Goal: Information Seeking & Learning: Learn about a topic

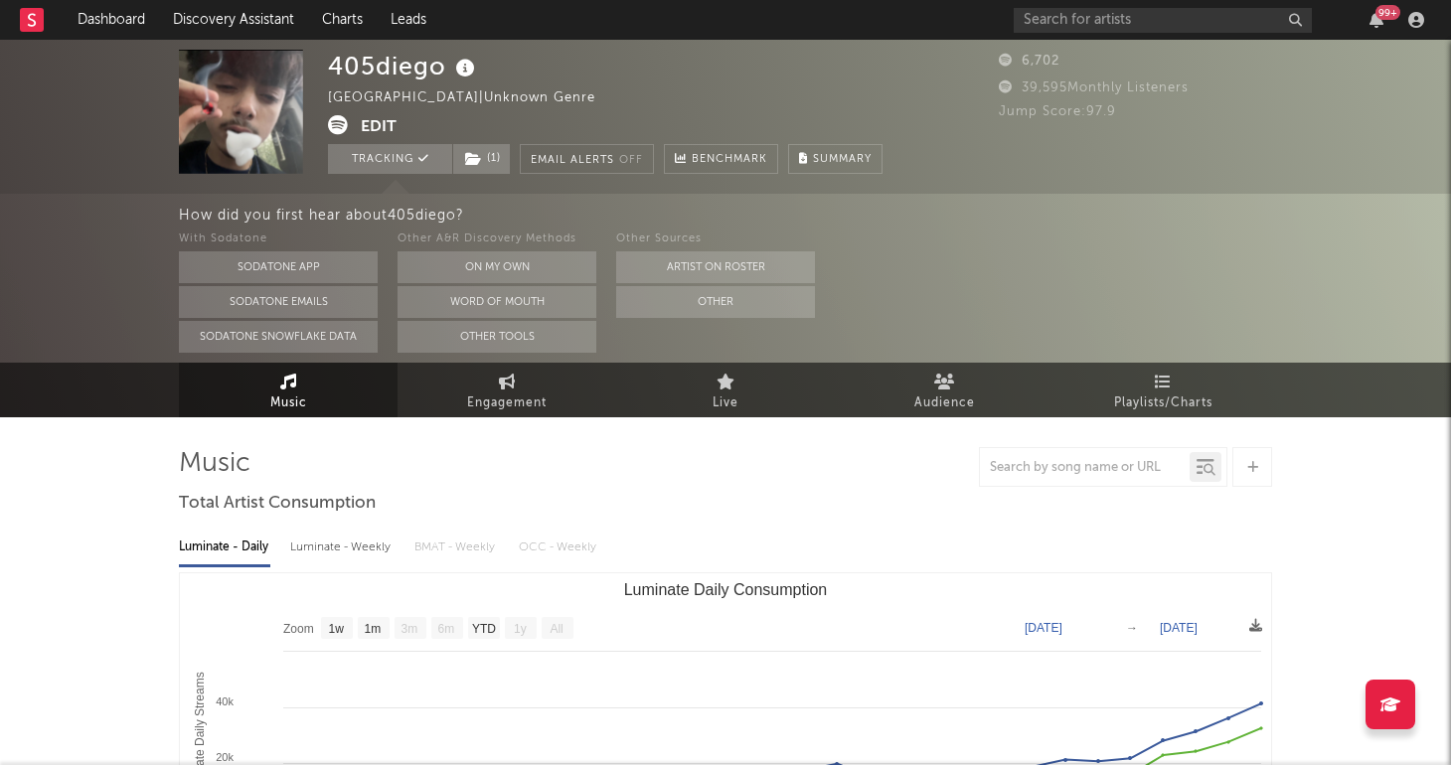
select select "1w"
click at [1113, 26] on input "text" at bounding box center [1162, 20] width 298 height 25
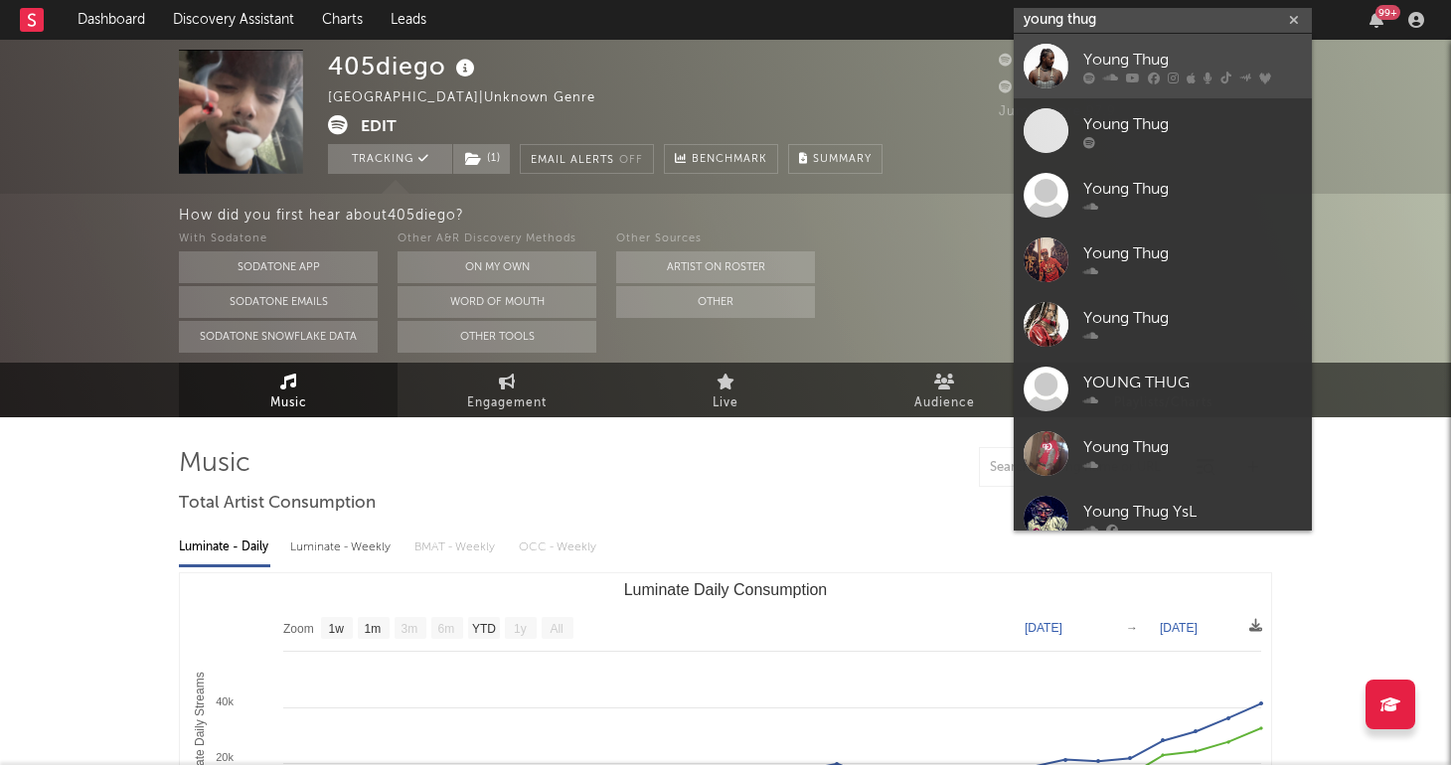
type input "young thug"
click at [1117, 72] on icon at bounding box center [1110, 78] width 15 height 12
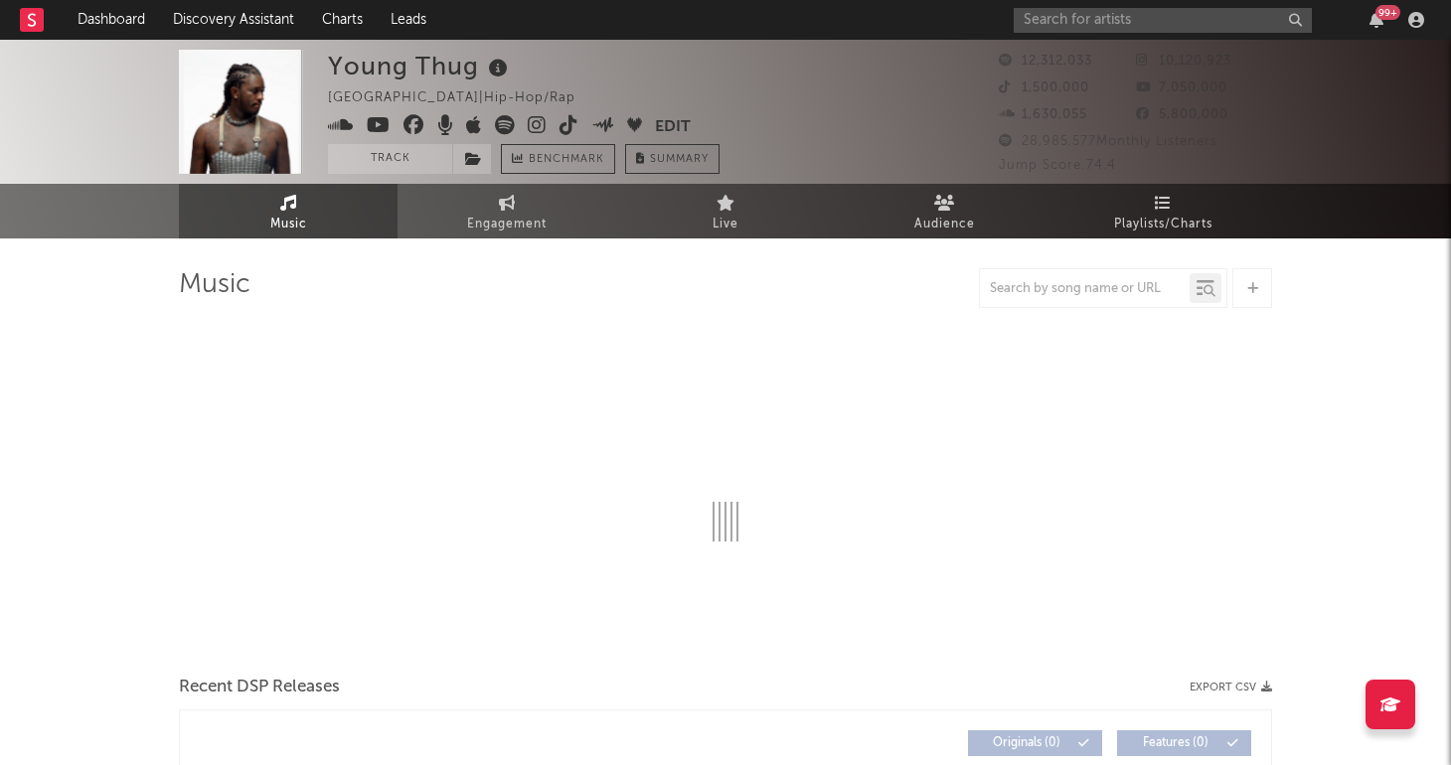
select select "6m"
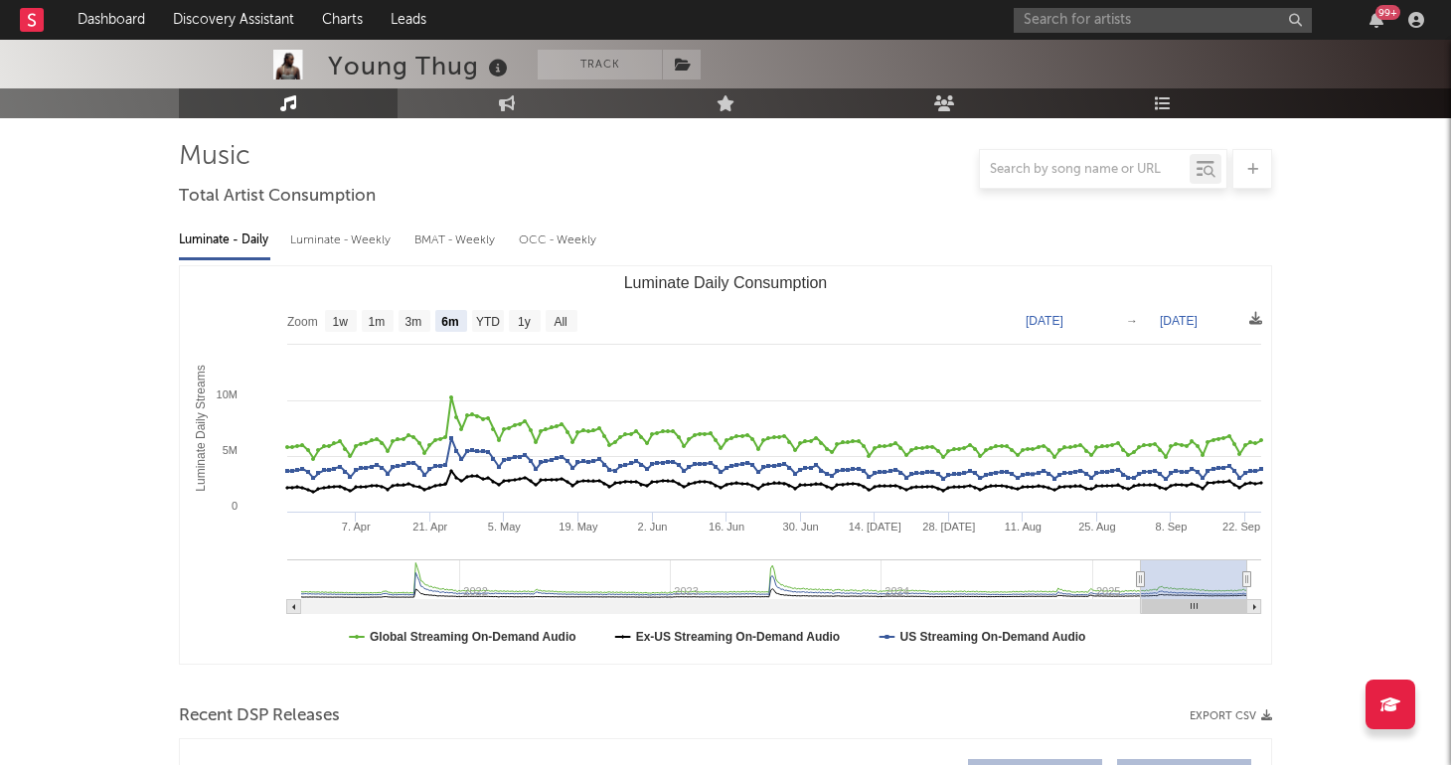
scroll to position [127, 0]
drag, startPoint x: 1243, startPoint y: 581, endPoint x: 1441, endPoint y: 569, distance: 198.1
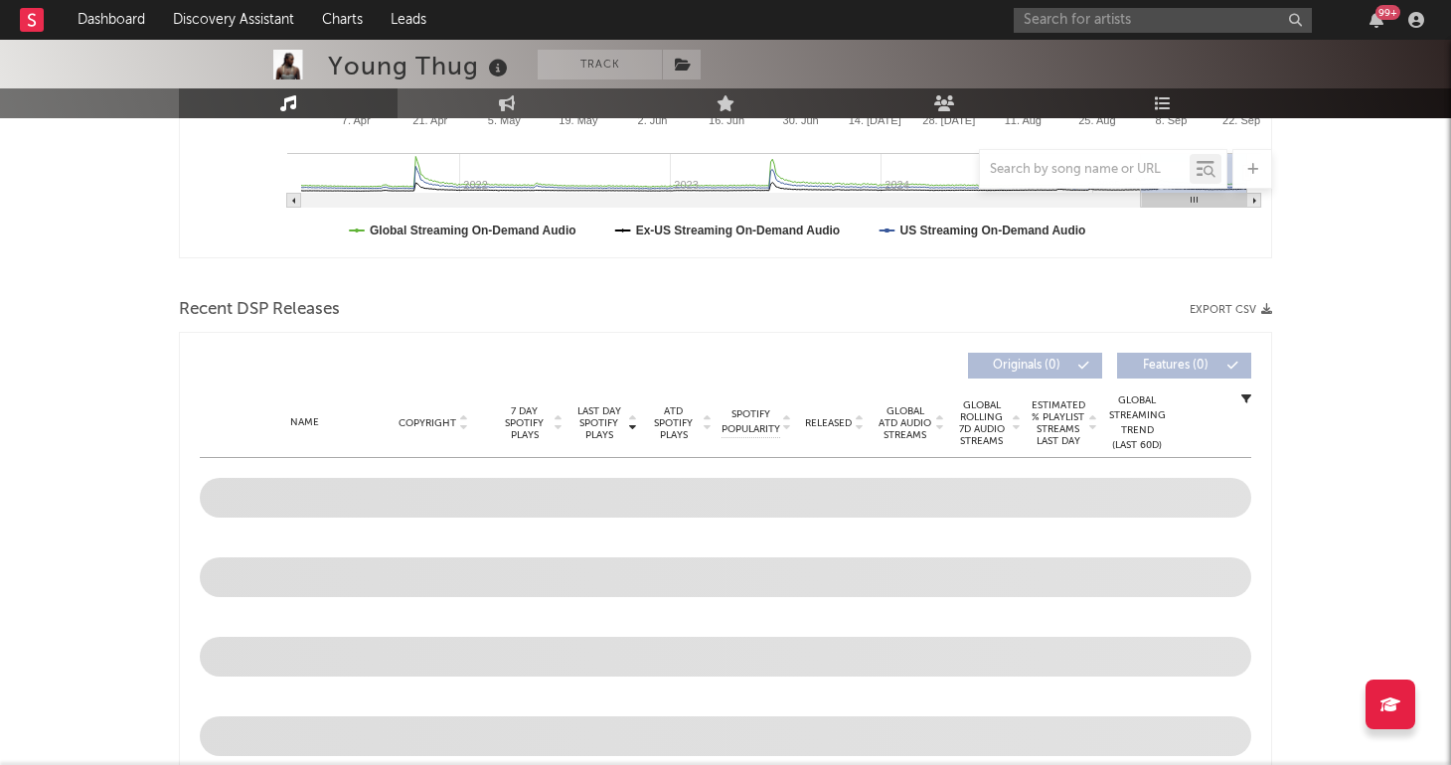
scroll to position [534, 0]
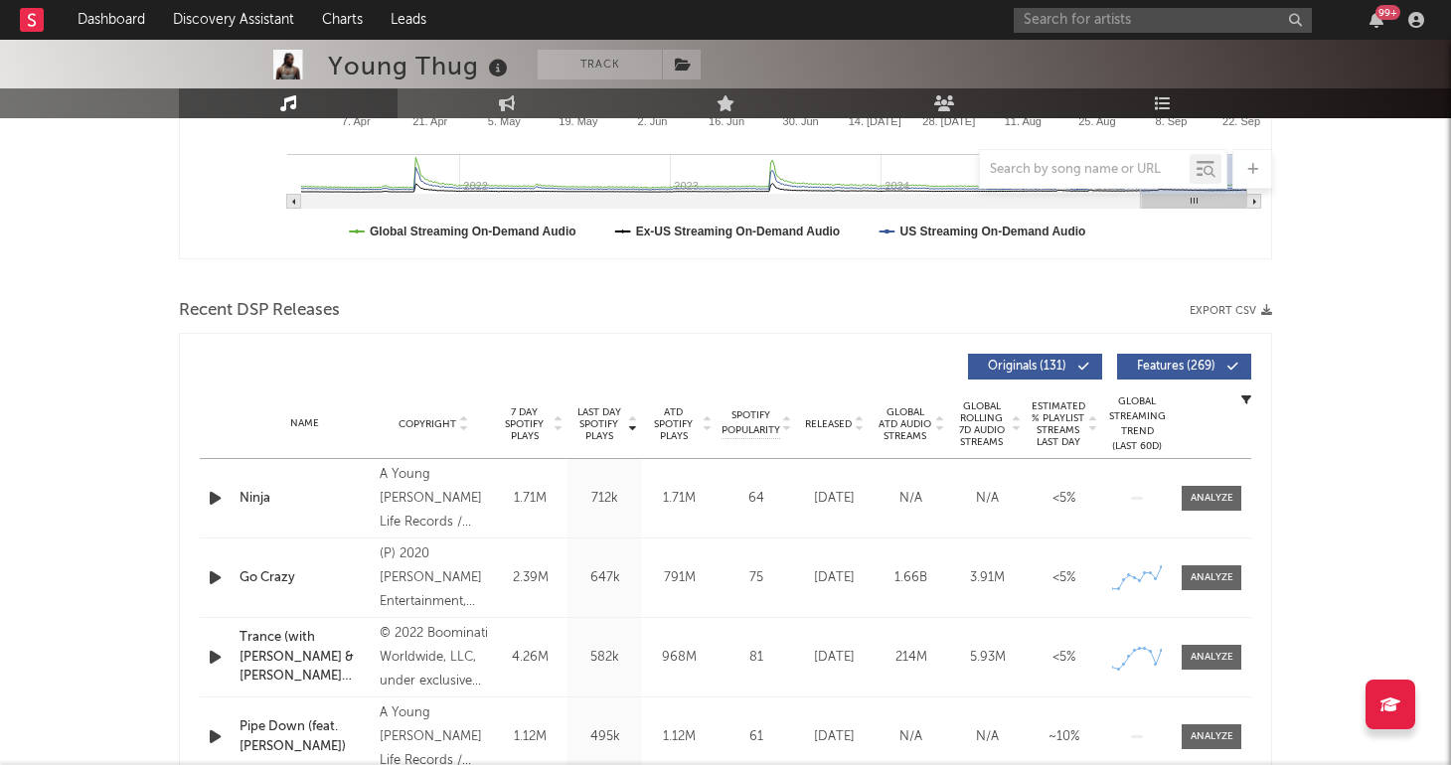
click at [828, 422] on span "Released" at bounding box center [828, 424] width 47 height 12
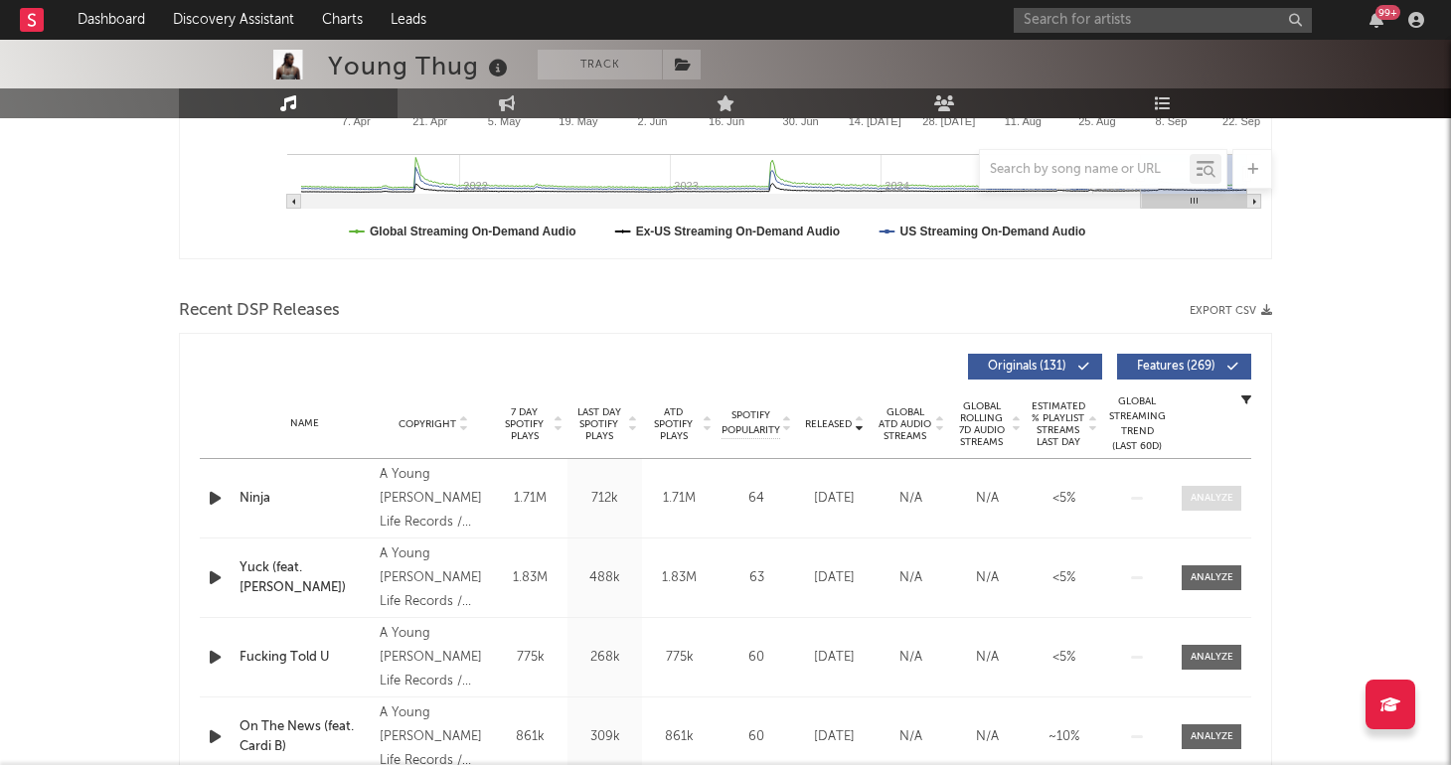
click at [1223, 490] on span at bounding box center [1211, 498] width 60 height 25
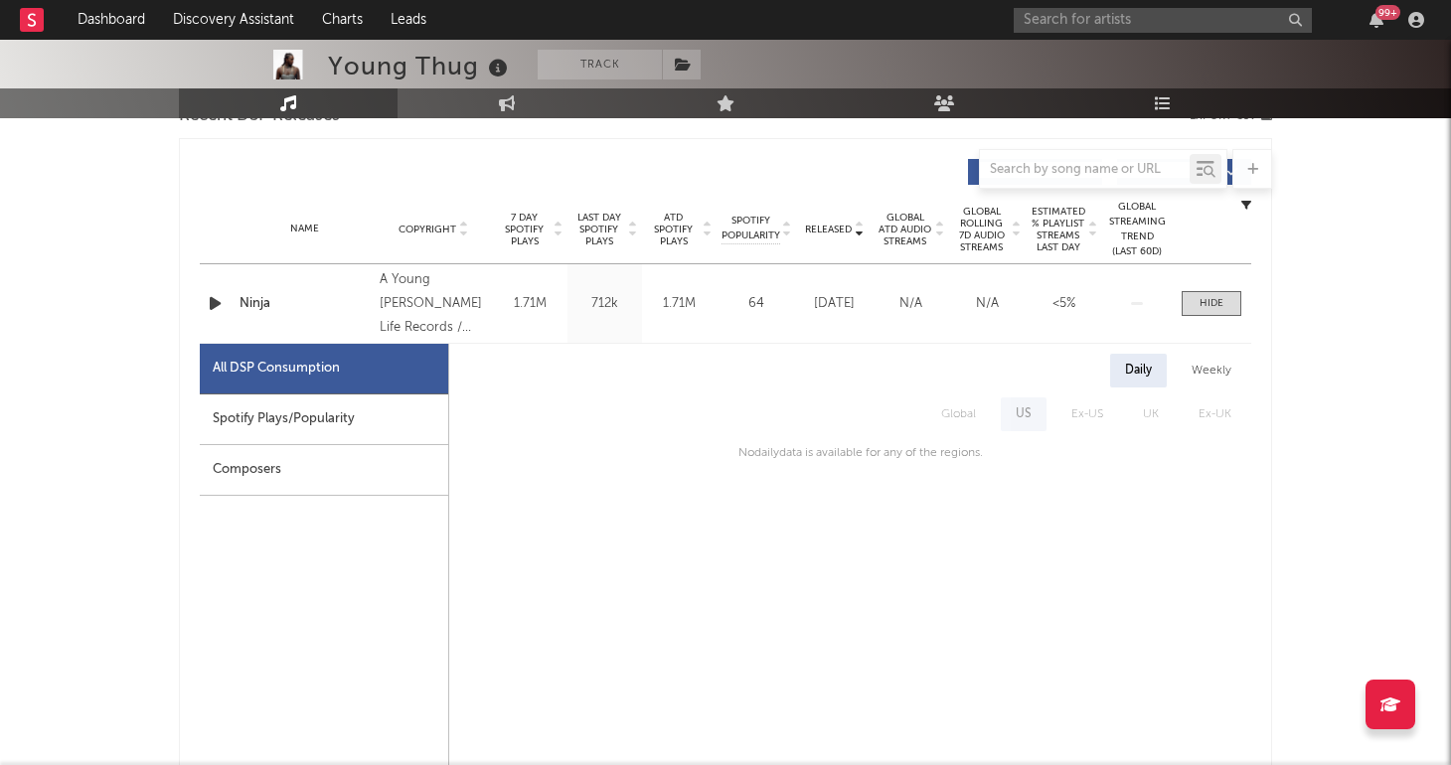
scroll to position [792, 0]
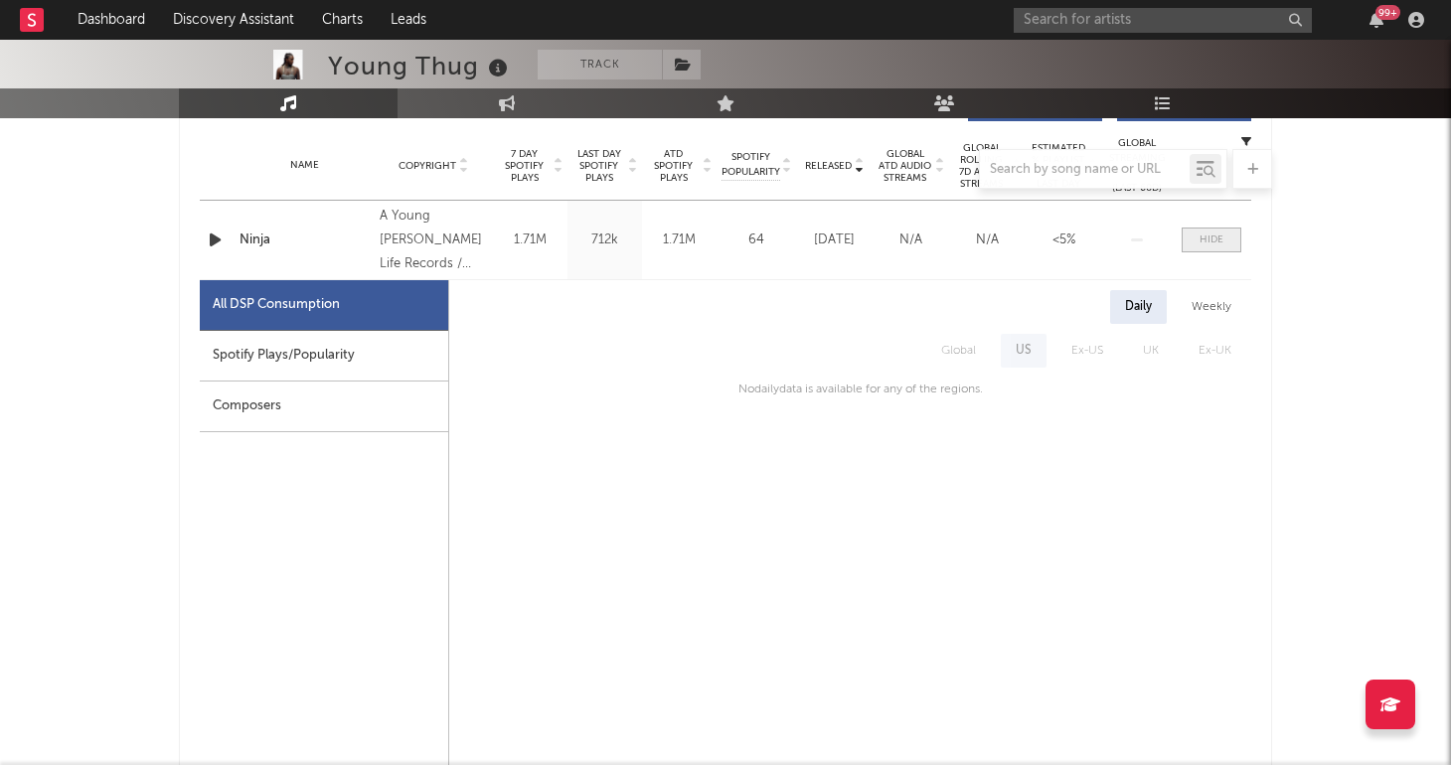
click at [1213, 236] on div at bounding box center [1211, 239] width 24 height 15
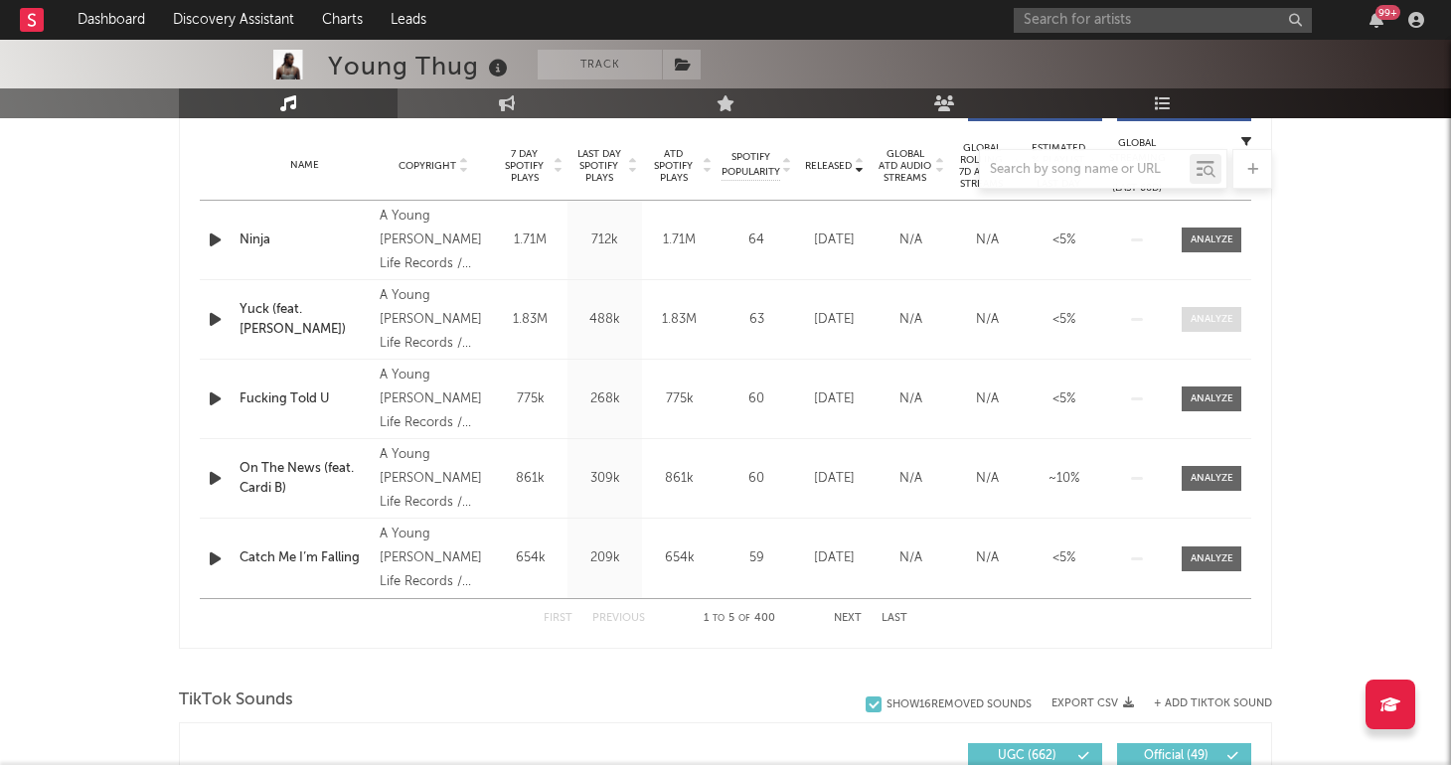
click at [1189, 310] on span at bounding box center [1211, 319] width 60 height 25
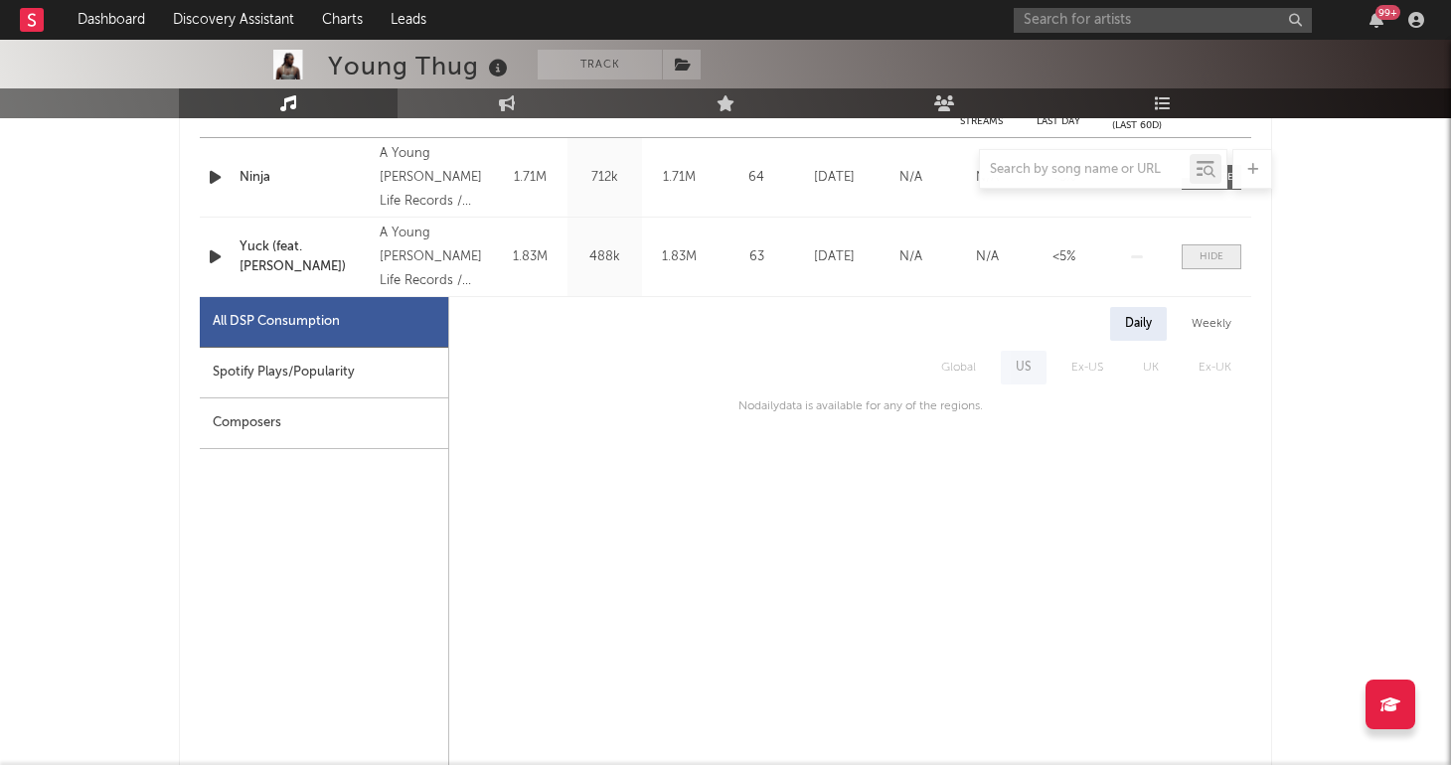
click at [1215, 259] on div at bounding box center [1211, 256] width 24 height 15
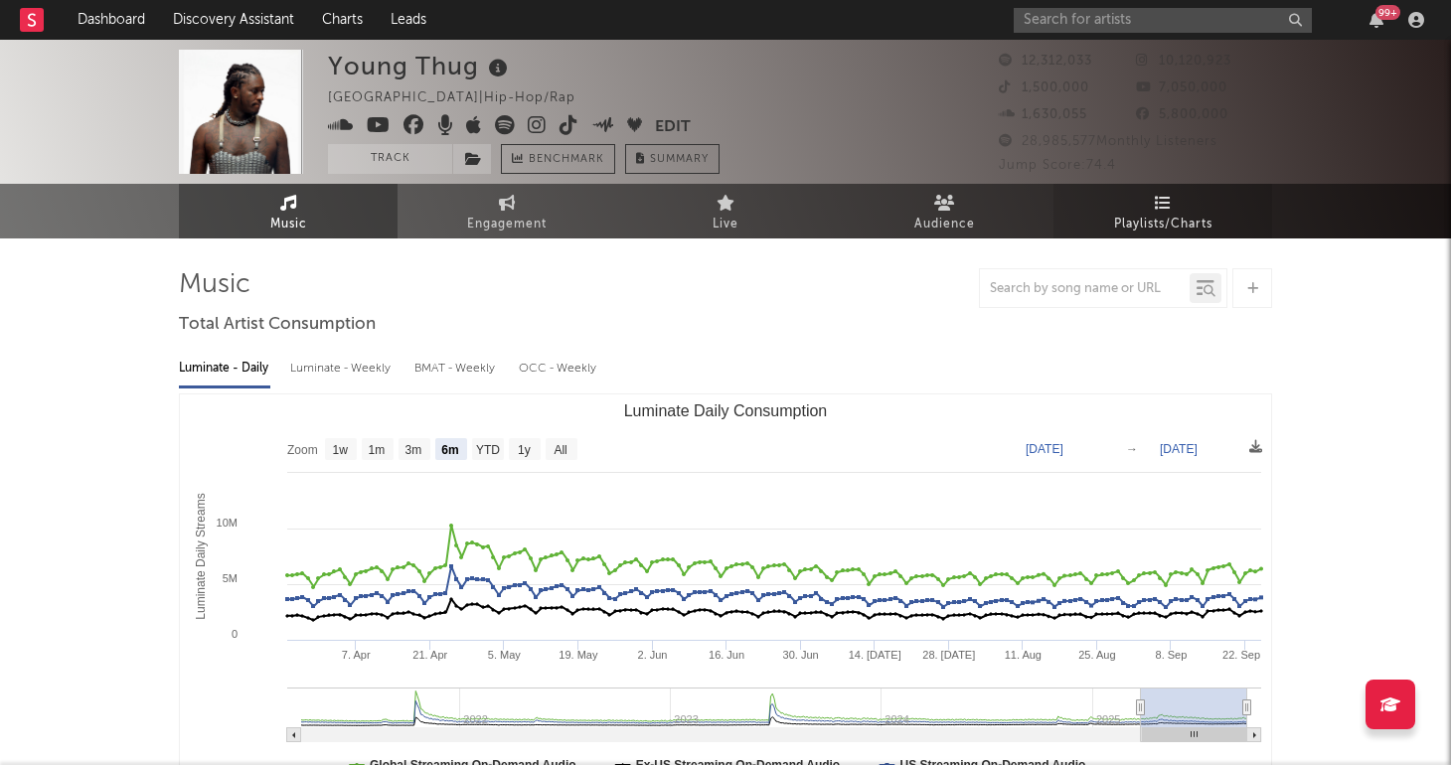
scroll to position [0, 0]
